Goal: Transaction & Acquisition: Subscribe to service/newsletter

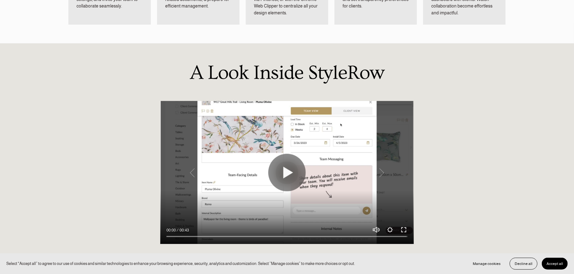
scroll to position [454, 0]
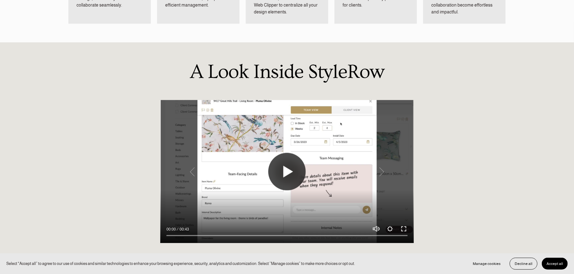
click at [286, 172] on button "Play" at bounding box center [286, 171] width 37 height 37
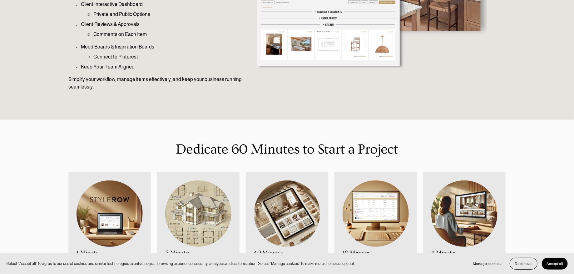
type input "100"
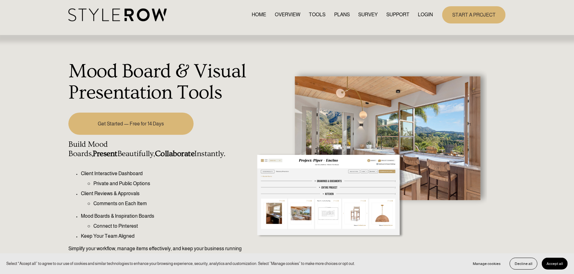
scroll to position [0, 0]
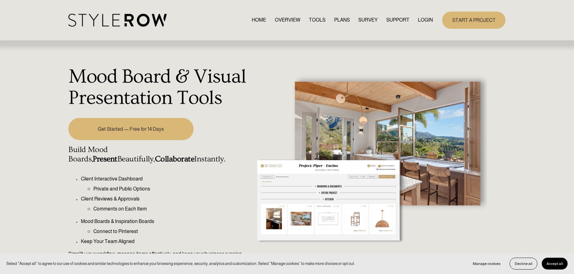
click at [342, 20] on link "PLANS" at bounding box center [342, 20] width 16 height 8
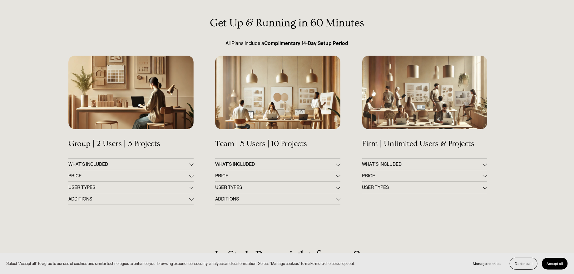
scroll to position [62, 0]
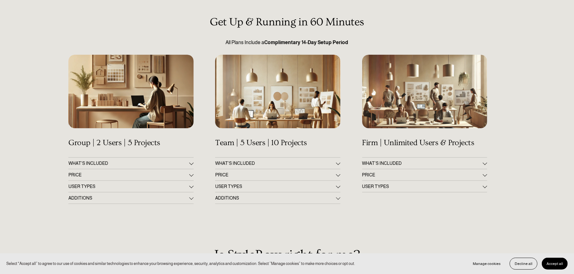
click at [190, 174] on div at bounding box center [191, 174] width 4 height 4
click at [192, 186] on div at bounding box center [191, 185] width 4 height 4
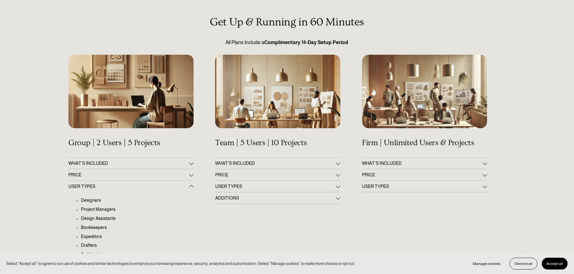
click at [192, 186] on div at bounding box center [191, 187] width 4 height 4
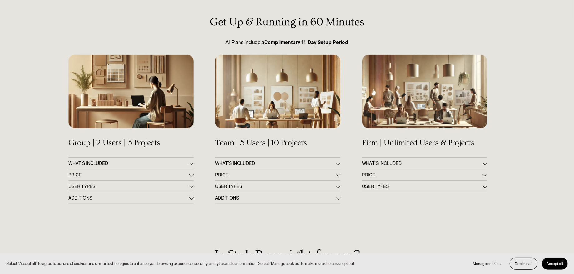
click at [339, 176] on div at bounding box center [338, 174] width 4 height 4
click at [339, 176] on div at bounding box center [338, 175] width 4 height 4
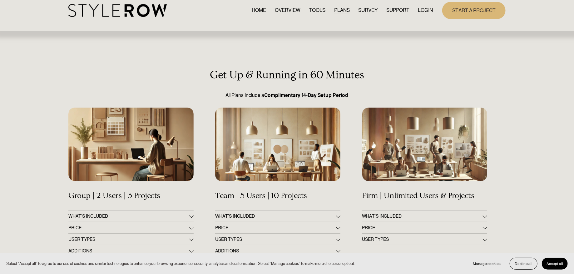
scroll to position [0, 0]
